Goal: Information Seeking & Learning: Understand process/instructions

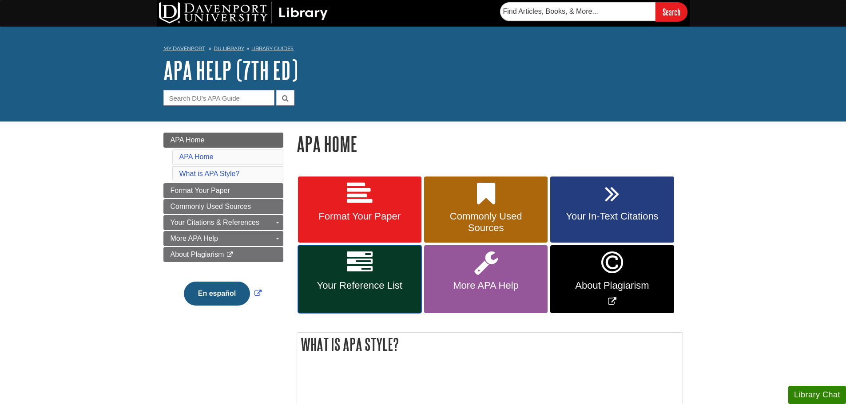
click at [400, 284] on span "Your Reference List" at bounding box center [360, 286] width 110 height 12
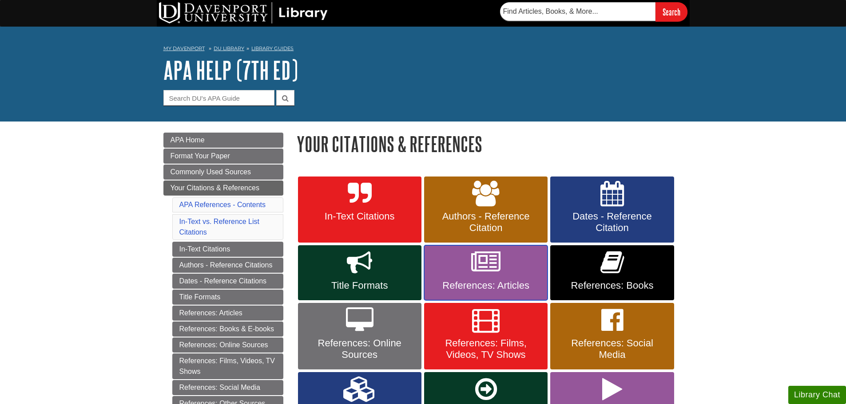
click at [516, 261] on link "References: Articles" at bounding box center [485, 272] width 123 height 55
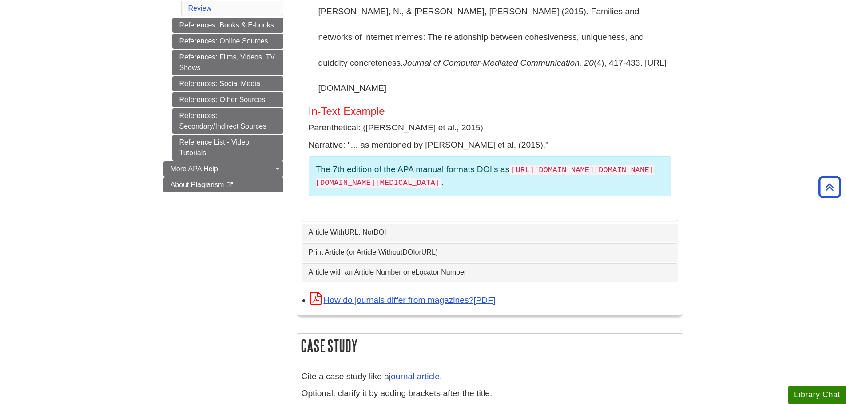
scroll to position [400, 0]
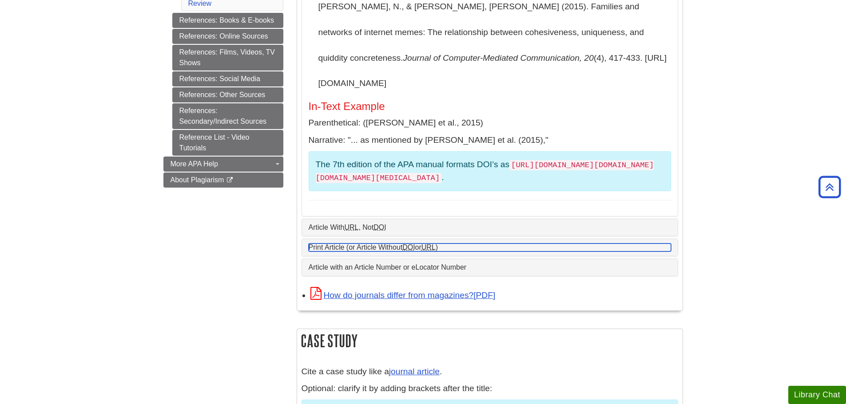
click at [395, 244] on link "Print Article (or Article Without DOI or URL )" at bounding box center [490, 248] width 362 height 8
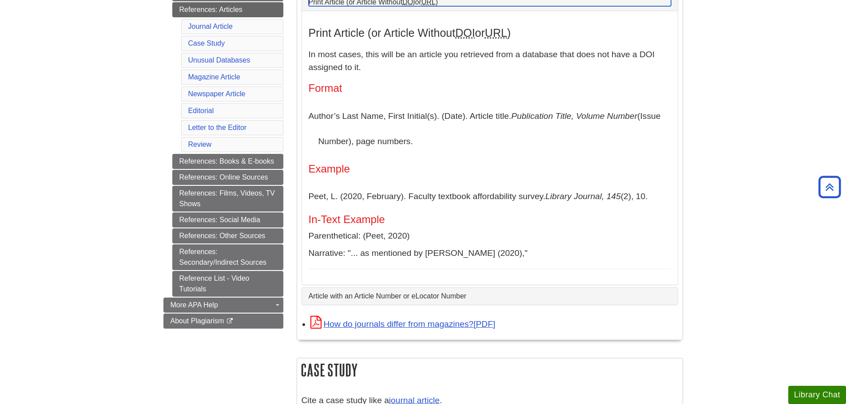
scroll to position [222, 0]
